Goal: Transaction & Acquisition: Purchase product/service

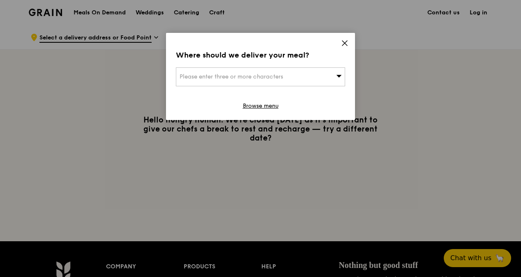
click at [265, 73] on span "Please enter three or more characters" at bounding box center [232, 76] width 104 height 7
click at [339, 41] on div "Where should we deliver your meal? Please enter three or more characters Please…" at bounding box center [260, 76] width 189 height 87
click at [345, 40] on icon at bounding box center [344, 42] width 7 height 7
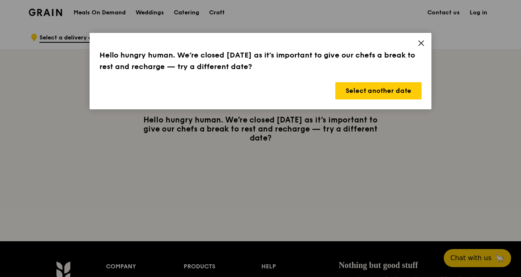
click at [421, 49] on h3 "Hello hungry human. We’re closed today as it’s important to give our chefs a br…" at bounding box center [260, 60] width 322 height 23
click at [421, 44] on icon at bounding box center [420, 42] width 7 height 7
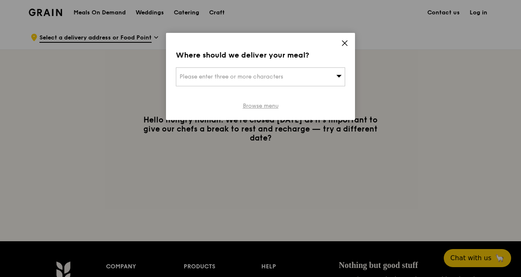
click at [270, 105] on link "Browse menu" at bounding box center [261, 106] width 36 height 8
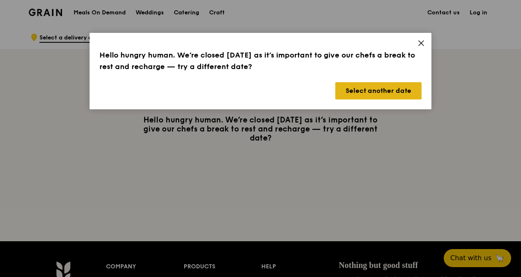
drag, startPoint x: 369, startPoint y: 107, endPoint x: 378, endPoint y: 90, distance: 18.7
click at [378, 90] on div "Hello hungry human. We’re closed [DATE] as it’s important to give our chefs a b…" at bounding box center [261, 71] width 342 height 76
click at [378, 90] on button "Select another date" at bounding box center [378, 90] width 86 height 17
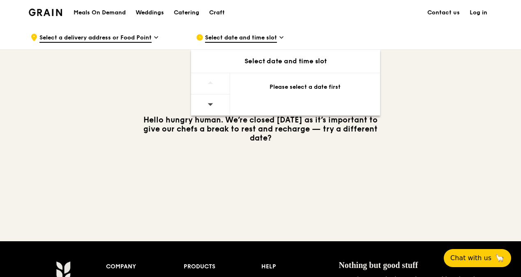
click at [223, 104] on div at bounding box center [210, 104] width 39 height 21
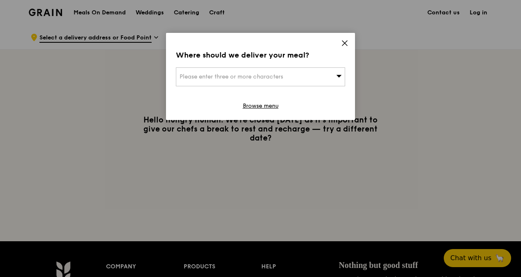
click at [349, 41] on div "Where should we deliver your meal? Please enter three or more characters Browse…" at bounding box center [260, 76] width 189 height 87
click at [347, 41] on icon at bounding box center [344, 43] width 5 height 5
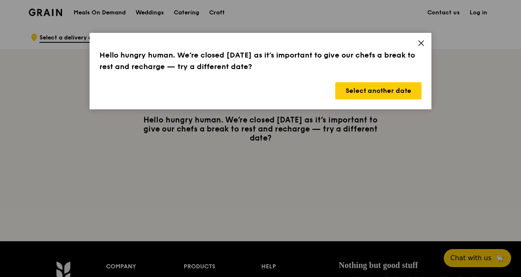
click at [420, 45] on icon at bounding box center [420, 42] width 7 height 7
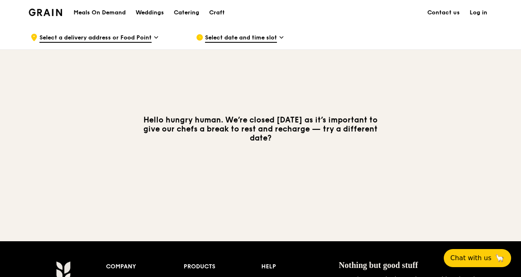
click at [120, 13] on h1 "Meals On Demand" at bounding box center [100, 13] width 52 height 8
click at [85, 14] on h1 "Meals On Demand" at bounding box center [100, 13] width 52 height 8
drag, startPoint x: 85, startPoint y: 14, endPoint x: 259, endPoint y: 190, distance: 247.5
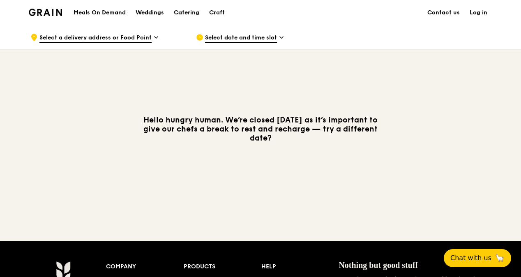
click at [259, 190] on div "Hello hungry human. We’re closed [DATE] as it’s important to give our chefs a b…" at bounding box center [260, 129] width 473 height 159
click at [200, 15] on link "Catering" at bounding box center [186, 12] width 35 height 25
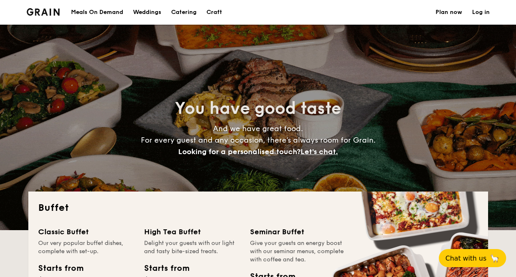
select select
